Goal: Navigation & Orientation: Find specific page/section

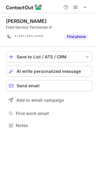
scroll to position [121, 96]
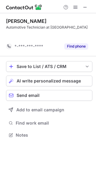
scroll to position [121, 96]
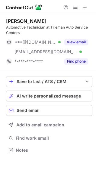
scroll to position [146, 96]
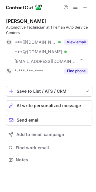
scroll to position [156, 96]
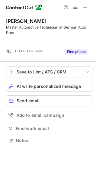
scroll to position [127, 96]
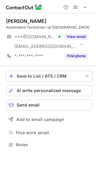
scroll to position [141, 96]
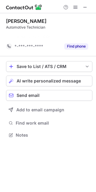
scroll to position [121, 96]
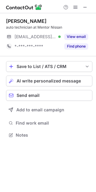
scroll to position [131, 96]
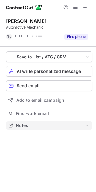
scroll to position [121, 96]
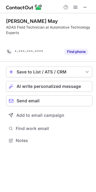
scroll to position [127, 96]
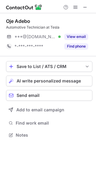
scroll to position [131, 96]
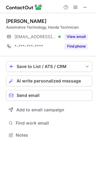
scroll to position [131, 96]
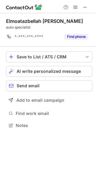
scroll to position [121, 96]
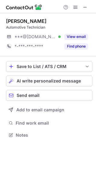
scroll to position [131, 96]
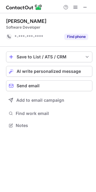
scroll to position [121, 96]
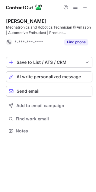
scroll to position [127, 96]
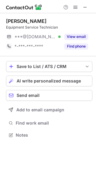
scroll to position [131, 96]
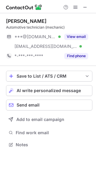
scroll to position [141, 96]
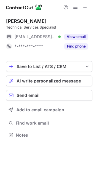
scroll to position [131, 96]
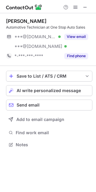
scroll to position [141, 96]
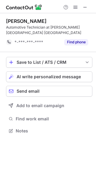
scroll to position [121, 96]
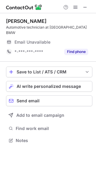
scroll to position [131, 96]
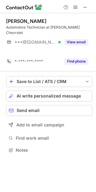
scroll to position [131, 96]
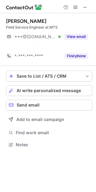
scroll to position [131, 96]
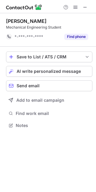
scroll to position [121, 96]
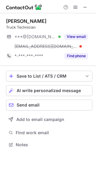
scroll to position [141, 96]
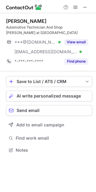
scroll to position [146, 96]
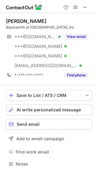
scroll to position [160, 96]
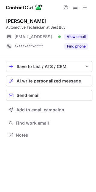
scroll to position [131, 96]
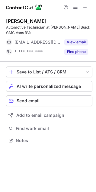
scroll to position [136, 96]
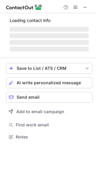
scroll to position [133, 96]
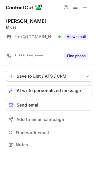
scroll to position [131, 96]
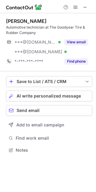
scroll to position [146, 96]
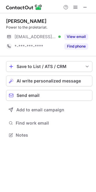
scroll to position [131, 96]
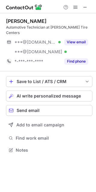
scroll to position [141, 96]
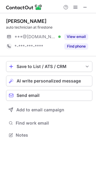
scroll to position [131, 96]
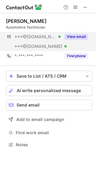
scroll to position [141, 96]
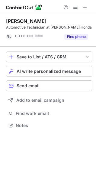
scroll to position [121, 96]
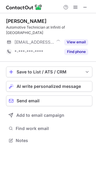
scroll to position [131, 96]
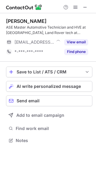
scroll to position [136, 96]
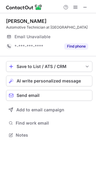
scroll to position [131, 96]
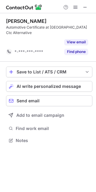
scroll to position [127, 96]
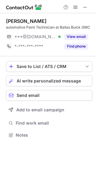
scroll to position [131, 96]
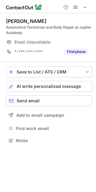
scroll to position [136, 96]
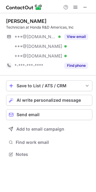
scroll to position [150, 96]
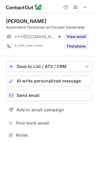
scroll to position [131, 96]
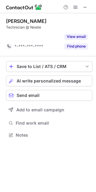
scroll to position [121, 96]
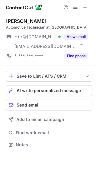
scroll to position [141, 96]
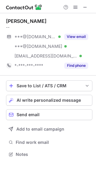
scroll to position [150, 96]
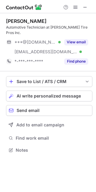
scroll to position [141, 96]
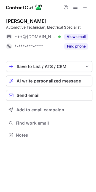
scroll to position [131, 96]
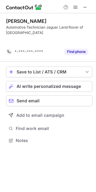
scroll to position [127, 96]
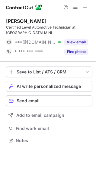
scroll to position [136, 96]
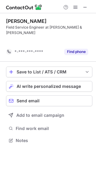
scroll to position [121, 96]
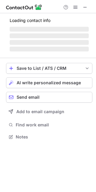
scroll to position [131, 96]
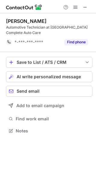
scroll to position [127, 96]
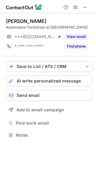
scroll to position [131, 96]
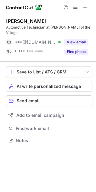
scroll to position [131, 96]
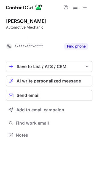
scroll to position [121, 96]
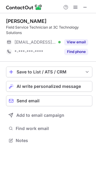
scroll to position [136, 96]
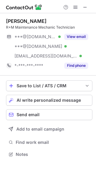
scroll to position [150, 96]
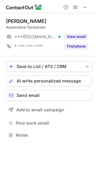
scroll to position [131, 96]
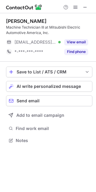
scroll to position [136, 96]
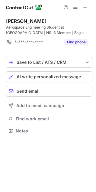
scroll to position [127, 96]
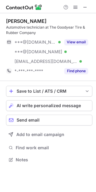
scroll to position [156, 96]
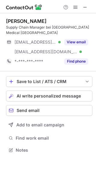
scroll to position [141, 96]
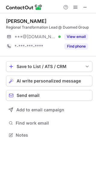
scroll to position [131, 96]
